Goal: Information Seeking & Learning: Learn about a topic

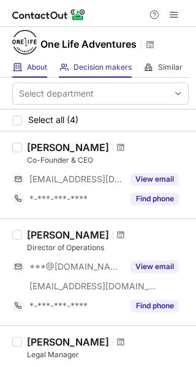
click at [26, 66] on div "About About Company" at bounding box center [29, 67] width 35 height 20
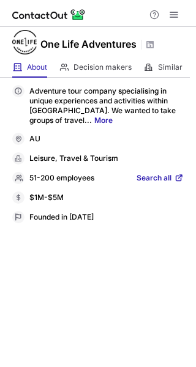
click at [156, 177] on span "Search all" at bounding box center [153, 178] width 35 height 11
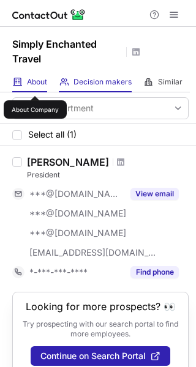
click at [35, 85] on span "About" at bounding box center [37, 82] width 20 height 10
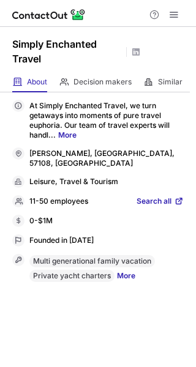
click at [158, 185] on div "At Simply Enchanted Travel, we turn getaways into moments of pure travel euphor…" at bounding box center [97, 191] width 171 height 182
click at [161, 196] on span "Search all" at bounding box center [153, 201] width 35 height 11
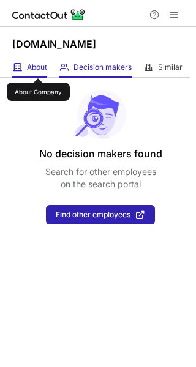
click at [38, 67] on span "About" at bounding box center [37, 67] width 20 height 10
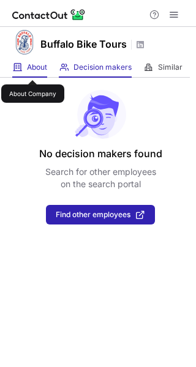
click at [32, 69] on span "About" at bounding box center [37, 67] width 20 height 10
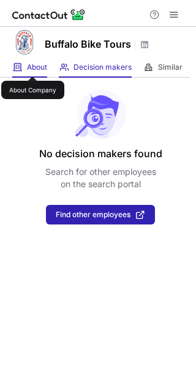
click at [32, 65] on span "About" at bounding box center [37, 67] width 20 height 10
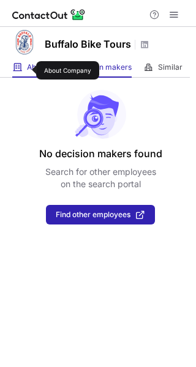
click at [28, 65] on span "About" at bounding box center [37, 67] width 20 height 10
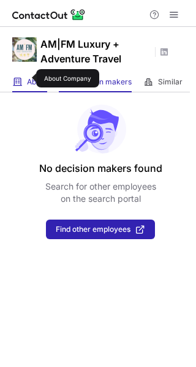
click at [28, 78] on span "About" at bounding box center [37, 82] width 20 height 10
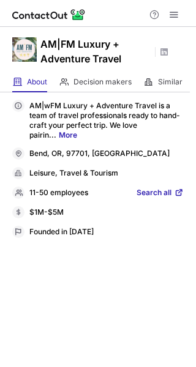
click at [153, 189] on span "Search all" at bounding box center [153, 193] width 35 height 11
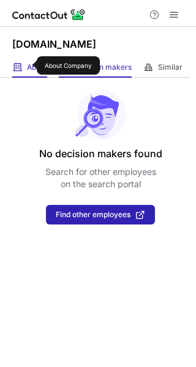
click at [29, 65] on span "About" at bounding box center [37, 67] width 20 height 10
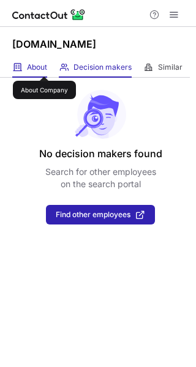
click at [44, 65] on span "About" at bounding box center [37, 67] width 20 height 10
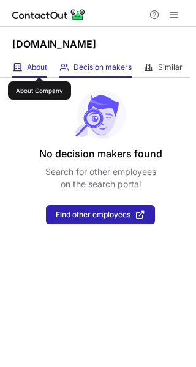
click at [39, 66] on span "About" at bounding box center [37, 67] width 20 height 10
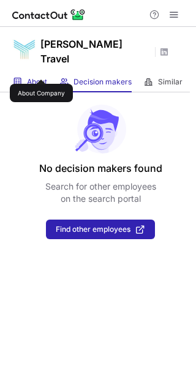
click at [41, 77] on span "About" at bounding box center [37, 82] width 20 height 10
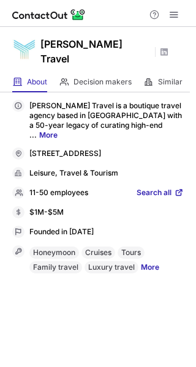
click at [169, 188] on span "Search all" at bounding box center [153, 193] width 35 height 11
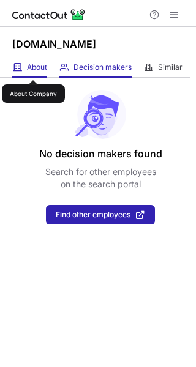
click at [33, 69] on span "About" at bounding box center [37, 67] width 20 height 10
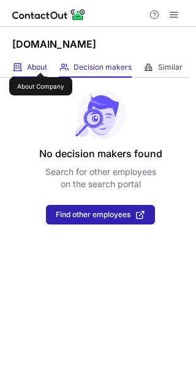
click at [40, 62] on span "About" at bounding box center [37, 67] width 20 height 10
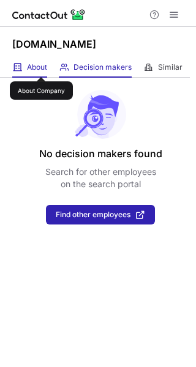
click at [41, 66] on span "About" at bounding box center [37, 67] width 20 height 10
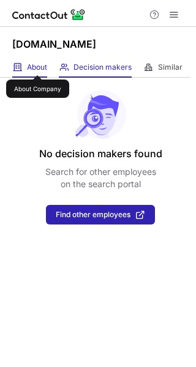
click at [37, 64] on span "About" at bounding box center [37, 67] width 20 height 10
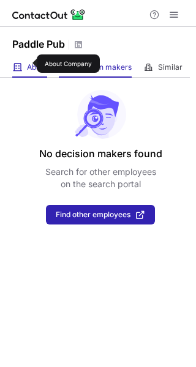
click at [29, 64] on span "About" at bounding box center [37, 67] width 20 height 10
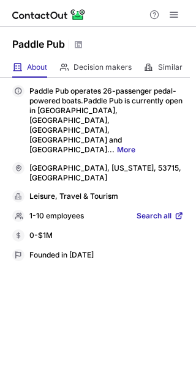
click at [161, 211] on span "Search all" at bounding box center [153, 216] width 35 height 11
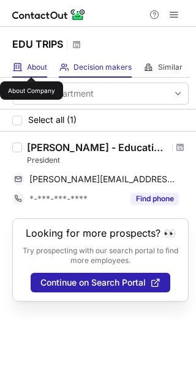
click at [31, 66] on span "About" at bounding box center [37, 67] width 20 height 10
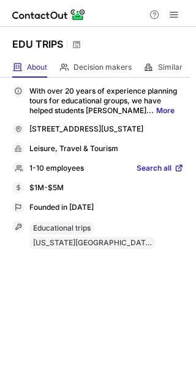
click at [156, 174] on span "Search all" at bounding box center [153, 168] width 35 height 11
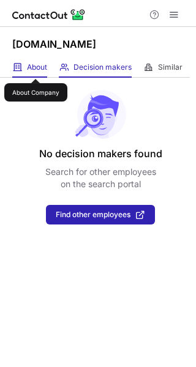
click at [35, 68] on span "About" at bounding box center [37, 67] width 20 height 10
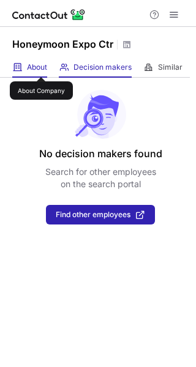
click at [40, 65] on span "About" at bounding box center [37, 67] width 20 height 10
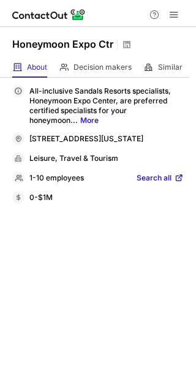
click at [153, 184] on span "Search all" at bounding box center [153, 178] width 35 height 11
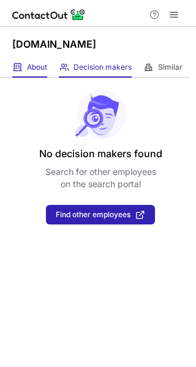
click at [31, 61] on div "About About Company" at bounding box center [29, 67] width 35 height 20
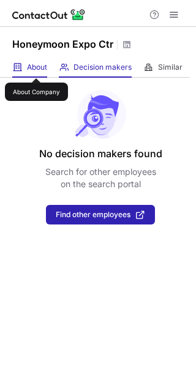
click at [36, 67] on span "About" at bounding box center [37, 67] width 20 height 10
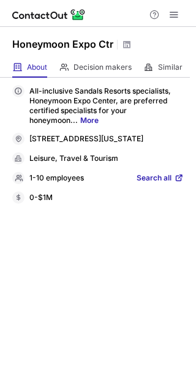
click at [159, 184] on span "Search all" at bounding box center [153, 178] width 35 height 11
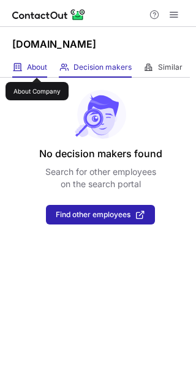
click at [36, 65] on span "About" at bounding box center [37, 67] width 20 height 10
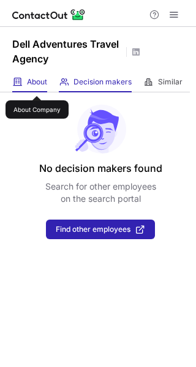
click at [37, 85] on span "About" at bounding box center [37, 82] width 20 height 10
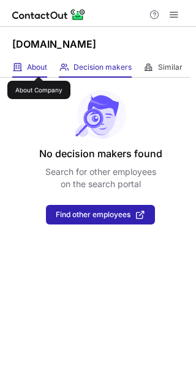
click at [39, 65] on span "About" at bounding box center [37, 67] width 20 height 10
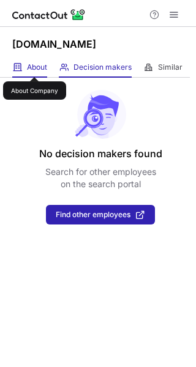
click at [34, 66] on span "About" at bounding box center [37, 67] width 20 height 10
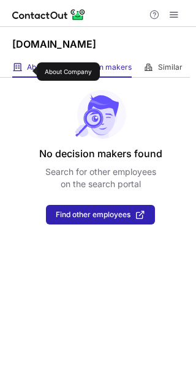
click at [29, 71] on span "About" at bounding box center [37, 67] width 20 height 10
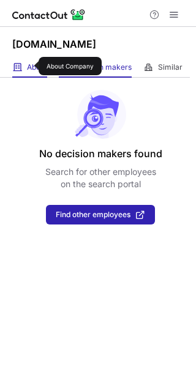
click at [31, 66] on span "About" at bounding box center [37, 67] width 20 height 10
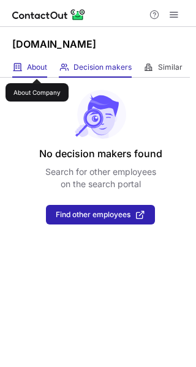
click at [37, 68] on span "About" at bounding box center [37, 67] width 20 height 10
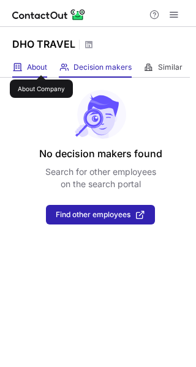
click at [41, 64] on span "About" at bounding box center [37, 67] width 20 height 10
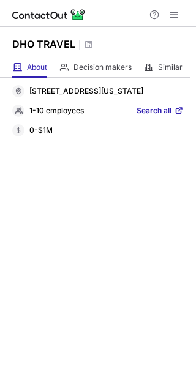
click at [155, 117] on span "Search all" at bounding box center [153, 111] width 35 height 11
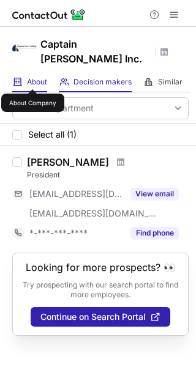
click at [32, 78] on span "About" at bounding box center [37, 82] width 20 height 10
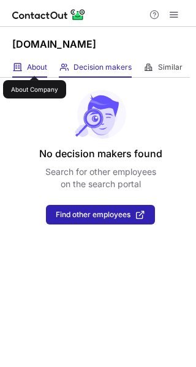
click at [34, 65] on span "About" at bounding box center [37, 67] width 20 height 10
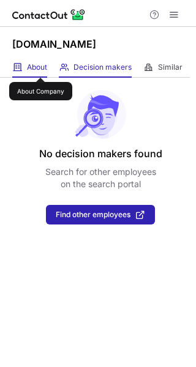
click at [40, 67] on span "About" at bounding box center [37, 67] width 20 height 10
